Goal: Information Seeking & Learning: Find specific fact

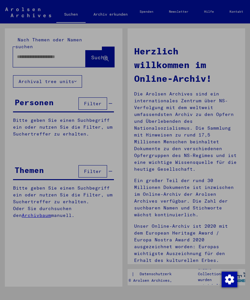
scroll to position [54, 0]
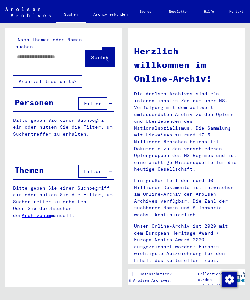
click at [55, 53] on input "text" at bounding box center [41, 56] width 49 height 7
type input "****"
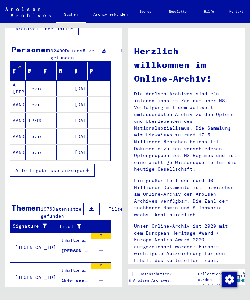
scroll to position [52, 3]
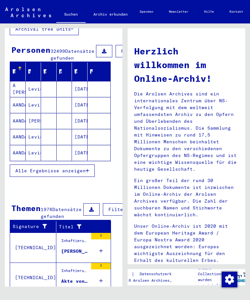
click at [52, 122] on mat-cell at bounding box center [49, 121] width 16 height 16
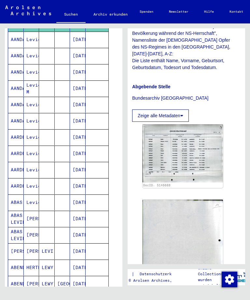
scroll to position [150, 5]
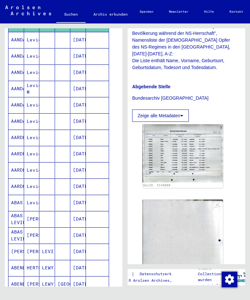
click at [62, 145] on mat-cell at bounding box center [63, 138] width 16 height 16
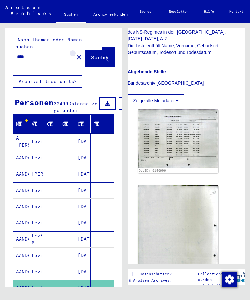
click at [75, 53] on mat-icon "close" at bounding box center [79, 57] width 8 height 8
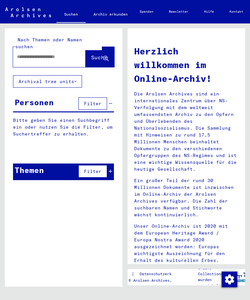
click at [59, 53] on input "text" at bounding box center [41, 56] width 49 height 7
type input "******"
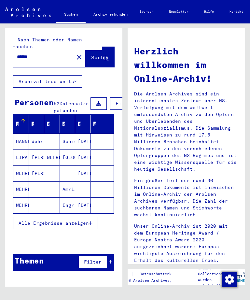
scroll to position [8, 0]
click at [78, 134] on mat-cell "[DATE]" at bounding box center [83, 142] width 16 height 16
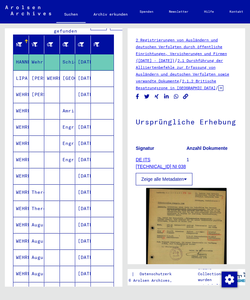
scroll to position [80, 0]
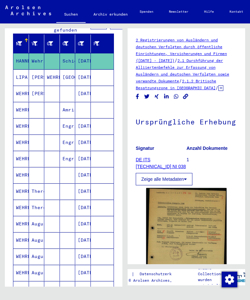
click at [66, 156] on mat-cell "Engriben" at bounding box center [68, 159] width 16 height 16
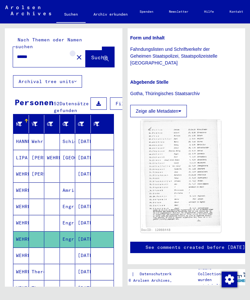
click at [75, 53] on mat-icon "close" at bounding box center [79, 57] width 8 height 8
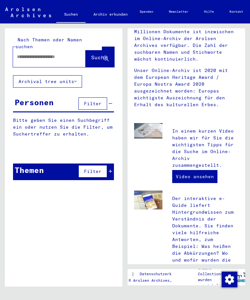
click at [62, 53] on input "text" at bounding box center [41, 56] width 49 height 7
type input "********"
click at [104, 56] on icon at bounding box center [106, 59] width 6 height 6
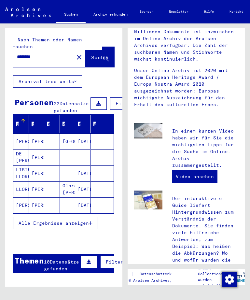
click at [89, 134] on mat-cell "[DATE]" at bounding box center [83, 142] width 16 height 16
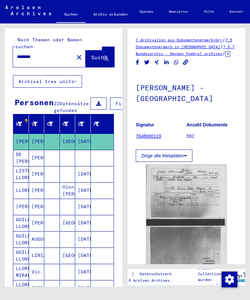
click at [63, 166] on mat-cell at bounding box center [68, 174] width 16 height 16
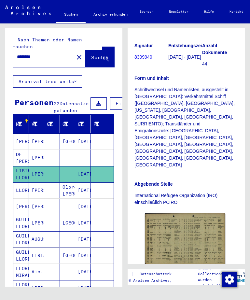
scroll to position [216, 1]
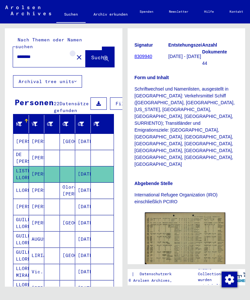
click at [75, 53] on mat-icon "close" at bounding box center [79, 57] width 8 height 8
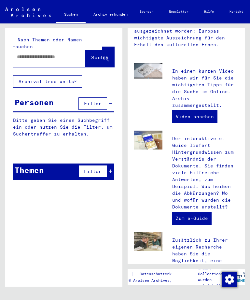
click at [54, 53] on input "text" at bounding box center [41, 56] width 49 height 7
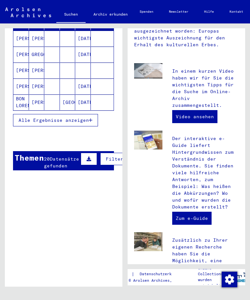
scroll to position [106, 0]
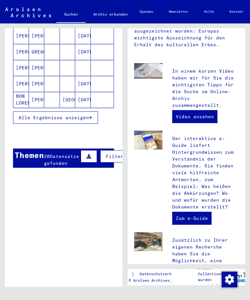
click at [87, 93] on mat-cell "[DATE]" at bounding box center [83, 100] width 16 height 16
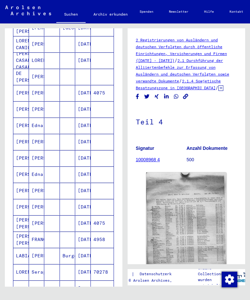
scroll to position [244, 0]
click at [86, 52] on mat-cell "[DATE]" at bounding box center [83, 60] width 16 height 16
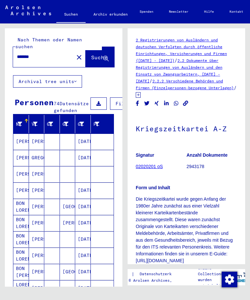
click at [48, 53] on input "*******" at bounding box center [43, 56] width 53 height 7
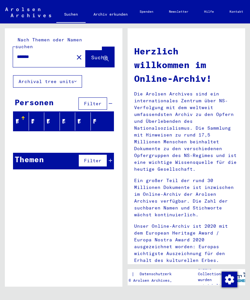
type input "*******"
click at [105, 54] on span "Suche" at bounding box center [99, 57] width 16 height 7
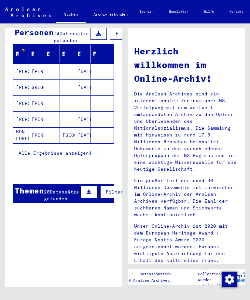
scroll to position [71, 0]
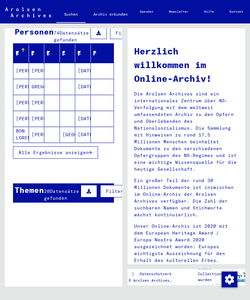
click at [83, 197] on div "Themen 20 Datensätze gefunden Filter" at bounding box center [63, 192] width 101 height 19
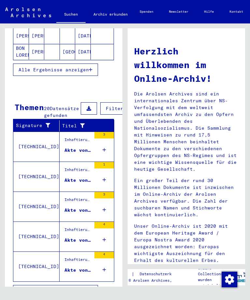
scroll to position [153, 0]
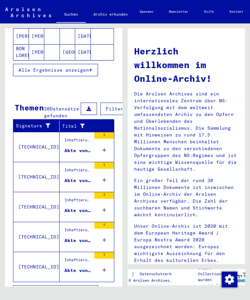
click at [80, 143] on div "Inhaftierungsdokumente > Lager und Ghettos > Konzentrationslager [GEOGRAPHIC_DA…" at bounding box center [77, 141] width 27 height 9
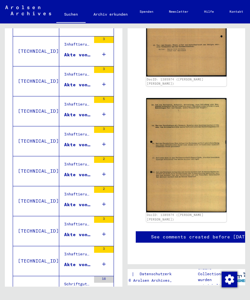
scroll to position [311, 0]
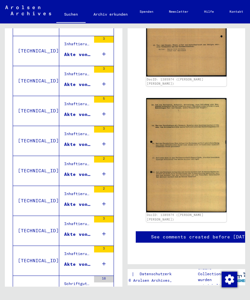
click at [74, 167] on div "Inhaftierungsdokumente > Lager und Ghettos > Konzentrationslager [GEOGRAPHIC_DA…" at bounding box center [77, 165] width 27 height 9
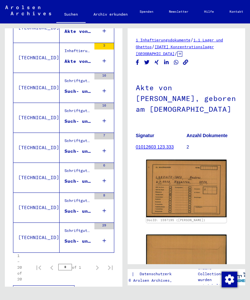
click at [74, 149] on div "Such- und Bescheinigungsvorgang Nr. 897.772 für [PERSON_NAME]" at bounding box center [77, 151] width 27 height 7
